Goal: Find specific page/section

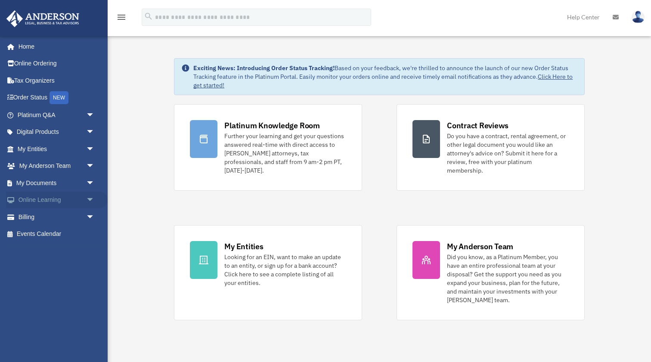
click at [88, 199] on span "arrow_drop_down" at bounding box center [94, 201] width 17 height 18
click at [47, 211] on link "Courses" at bounding box center [60, 216] width 96 height 17
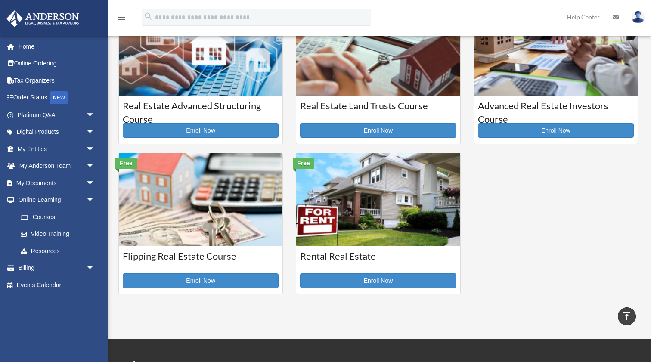
scroll to position [199, 0]
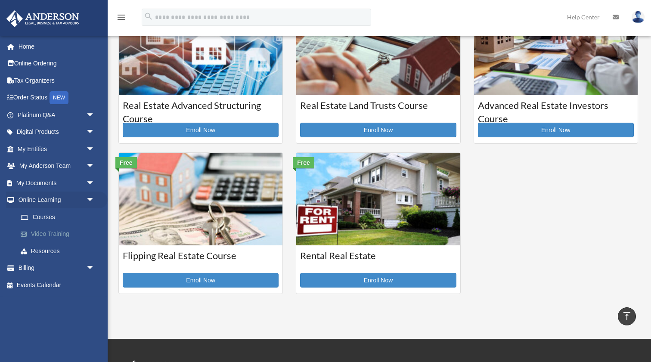
click at [44, 232] on link "Video Training" at bounding box center [60, 234] width 96 height 17
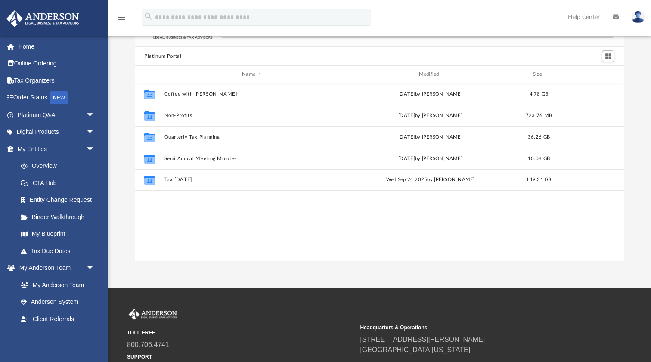
scroll to position [6, 0]
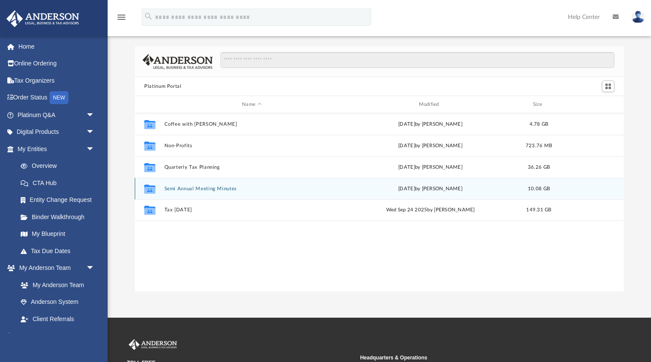
click at [192, 189] on button "Semi Annual Meeting Minutes" at bounding box center [252, 189] width 175 height 6
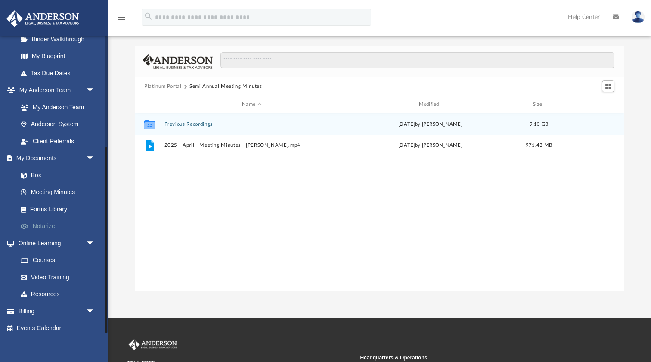
scroll to position [177, 0]
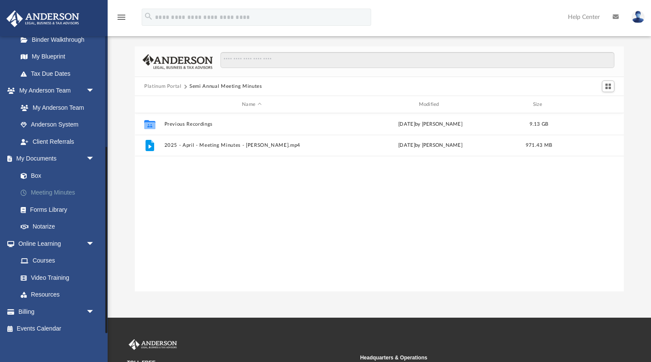
click at [48, 186] on link "Meeting Minutes" at bounding box center [60, 192] width 96 height 17
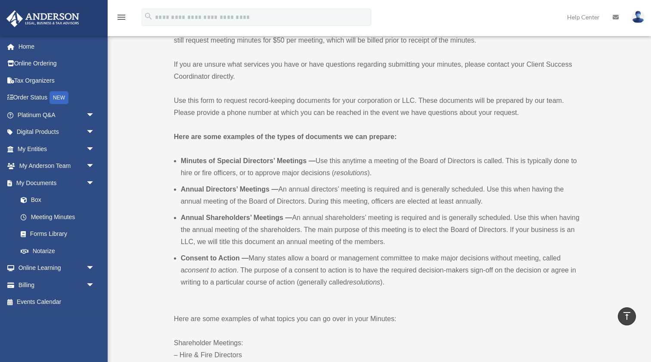
scroll to position [153, 0]
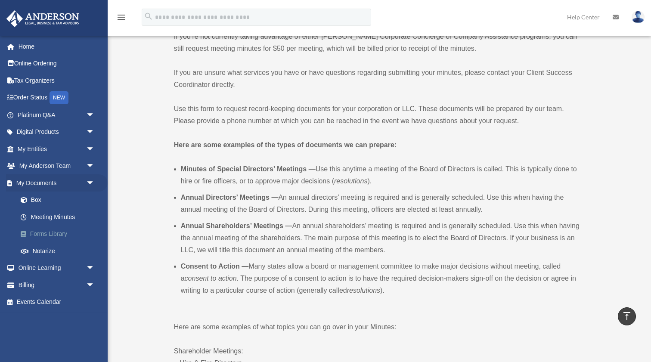
click at [42, 229] on link "Forms Library" at bounding box center [60, 234] width 96 height 17
